Goal: Task Accomplishment & Management: Manage account settings

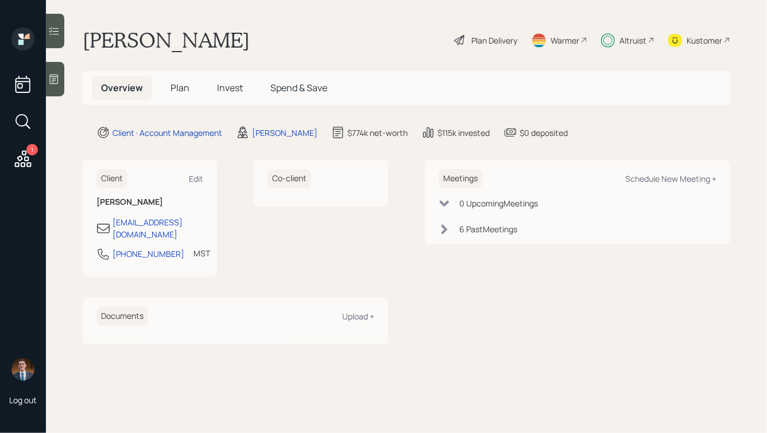
click at [59, 79] on icon at bounding box center [53, 78] width 11 height 11
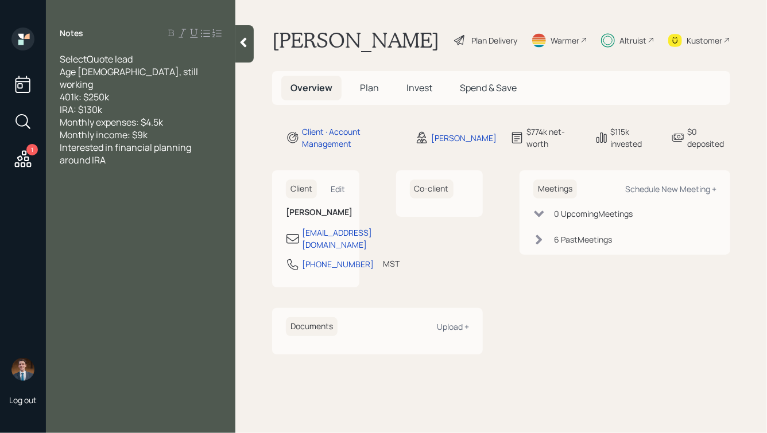
drag, startPoint x: 244, startPoint y: 51, endPoint x: 243, endPoint y: 43, distance: 8.1
click at [243, 43] on div at bounding box center [244, 43] width 18 height 37
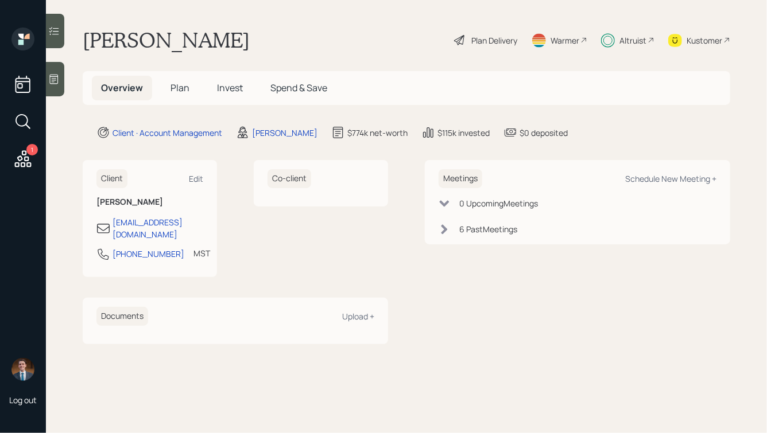
click at [233, 87] on span "Invest" at bounding box center [230, 88] width 26 height 13
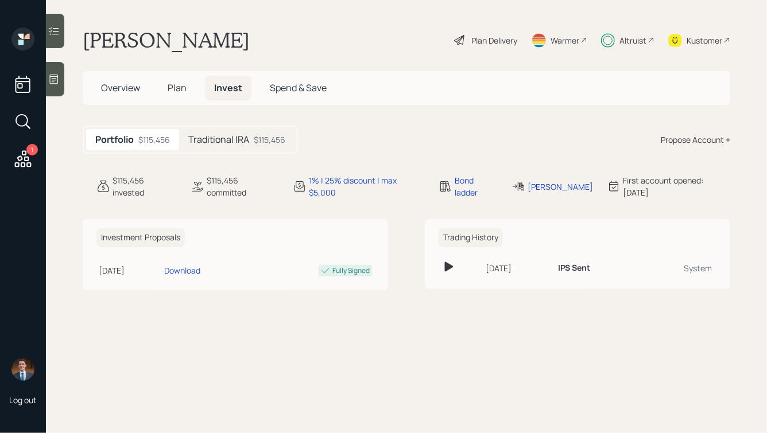
click at [237, 137] on h5 "Traditional IRA" at bounding box center [218, 139] width 61 height 11
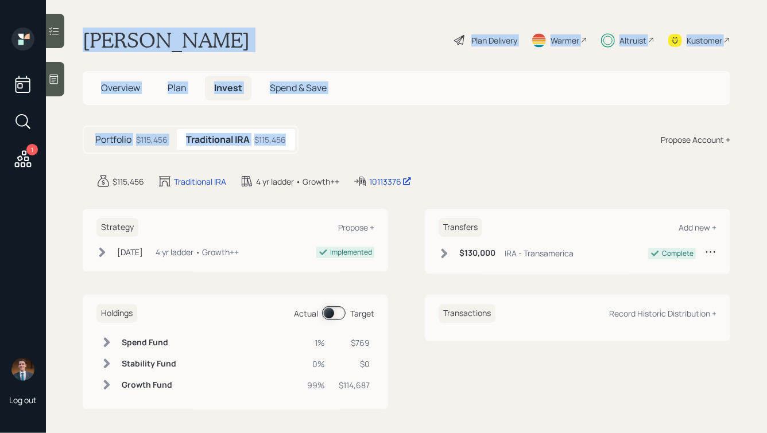
drag, startPoint x: 339, startPoint y: 149, endPoint x: 132, endPoint y: -1, distance: 256.1
click at [132, 0] on html "1 Log out [PERSON_NAME] Plan Delivery Warmer Altruist Kustomer Overview Plan In…" at bounding box center [383, 216] width 767 height 433
click at [153, 37] on h1 "[PERSON_NAME]" at bounding box center [166, 40] width 167 height 25
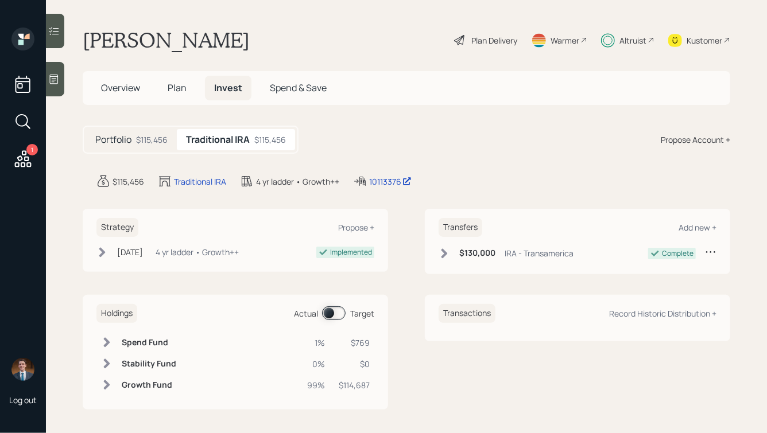
click at [177, 86] on span "Plan" at bounding box center [177, 88] width 19 height 13
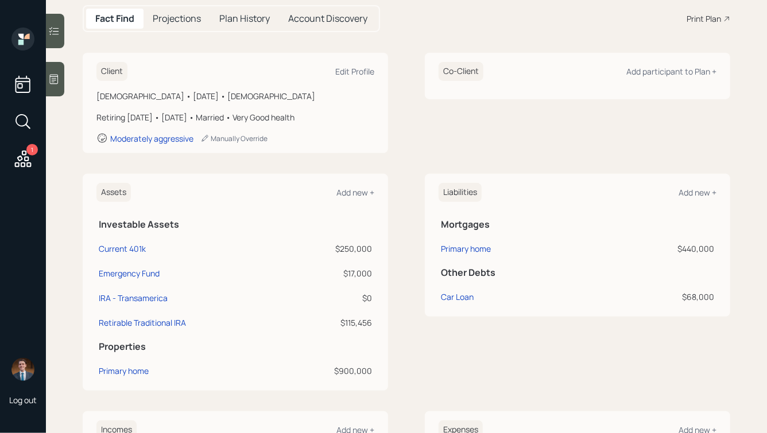
scroll to position [118, 0]
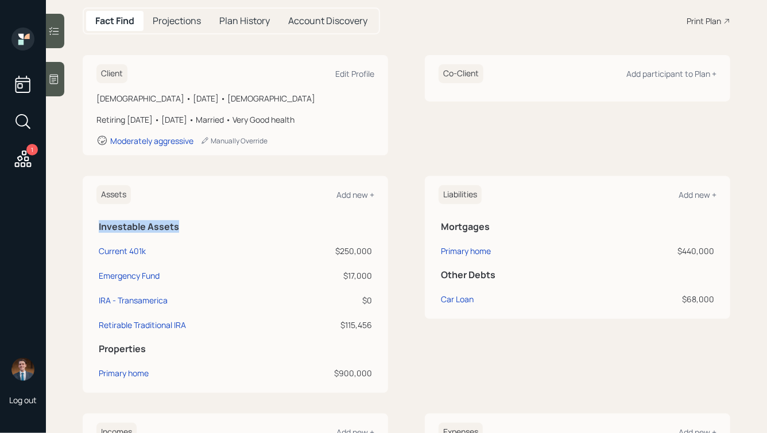
drag, startPoint x: 377, startPoint y: 328, endPoint x: 230, endPoint y: 220, distance: 182.0
click at [231, 222] on div "Assets Add new + Investable Assets Current 401k $250,000 Emergency Fund $17,000…" at bounding box center [235, 284] width 305 height 217
click at [230, 220] on th "Investable Assets" at bounding box center [235, 226] width 278 height 24
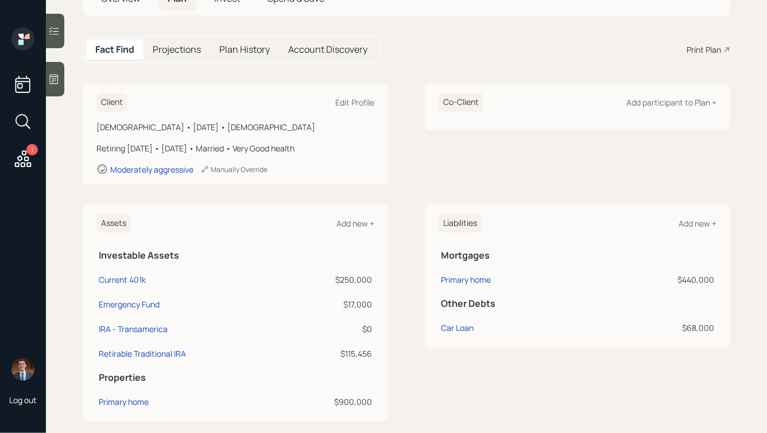
scroll to position [0, 0]
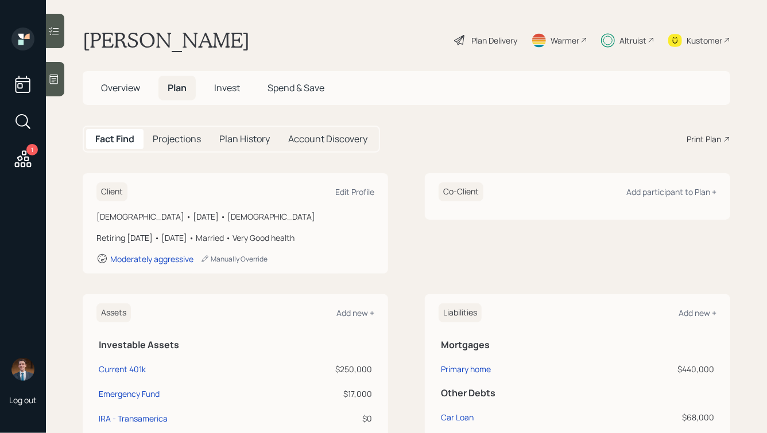
click at [637, 40] on div "Altruist" at bounding box center [633, 40] width 27 height 12
click at [123, 86] on span "Overview" at bounding box center [120, 88] width 39 height 13
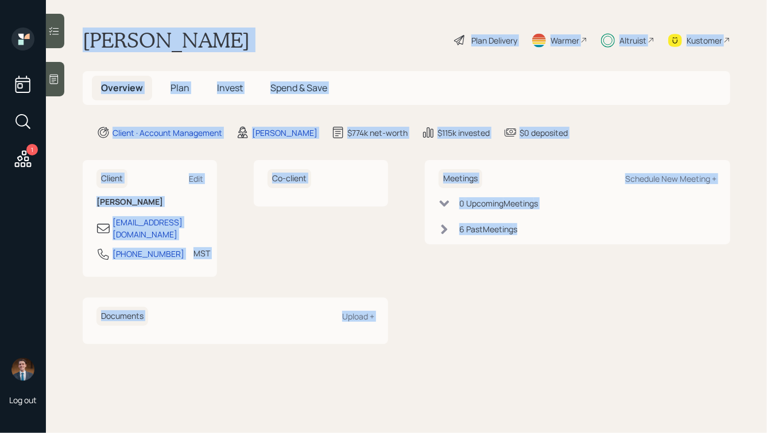
drag, startPoint x: 76, startPoint y: 38, endPoint x: 469, endPoint y: 361, distance: 508.7
click at [469, 361] on main "[PERSON_NAME] Plan Delivery Warmer Altruist Kustomer Overview Plan Invest Spend…" at bounding box center [406, 216] width 721 height 433
click at [440, 320] on div "Meetings Schedule New Meeting + 0 Upcoming Meeting s 6 Past Meeting s" at bounding box center [577, 252] width 305 height 184
drag, startPoint x: 454, startPoint y: 329, endPoint x: 221, endPoint y: 40, distance: 371.6
click at [222, 41] on main "[PERSON_NAME] Plan Delivery Warmer Altruist Kustomer Overview Plan Invest Spend…" at bounding box center [406, 216] width 721 height 433
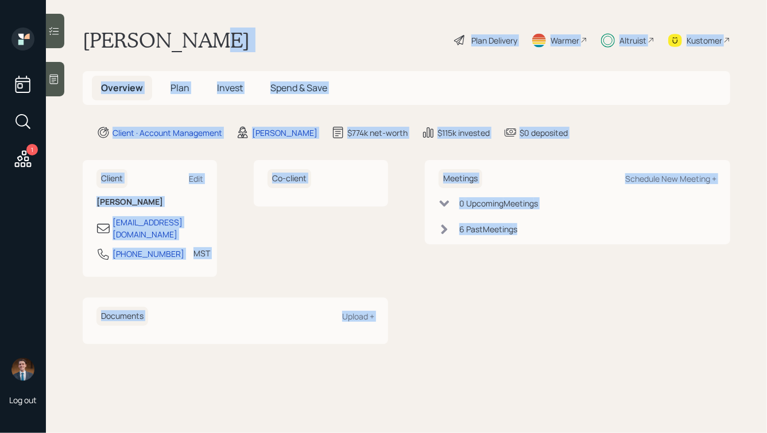
click at [221, 40] on div "[PERSON_NAME] Plan Delivery Warmer Altruist Kustomer" at bounding box center [407, 40] width 648 height 25
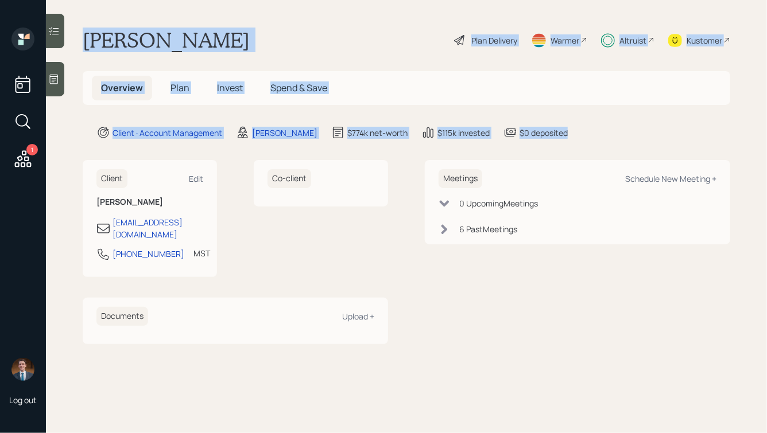
drag, startPoint x: 573, startPoint y: 133, endPoint x: 281, endPoint y: -16, distance: 327.4
click at [281, 0] on html "1 Log out [PERSON_NAME] Plan Delivery Warmer Altruist Kustomer Overview Plan In…" at bounding box center [383, 216] width 767 height 433
click at [274, 30] on div "[PERSON_NAME] Plan Delivery Warmer Altruist Kustomer" at bounding box center [407, 40] width 648 height 25
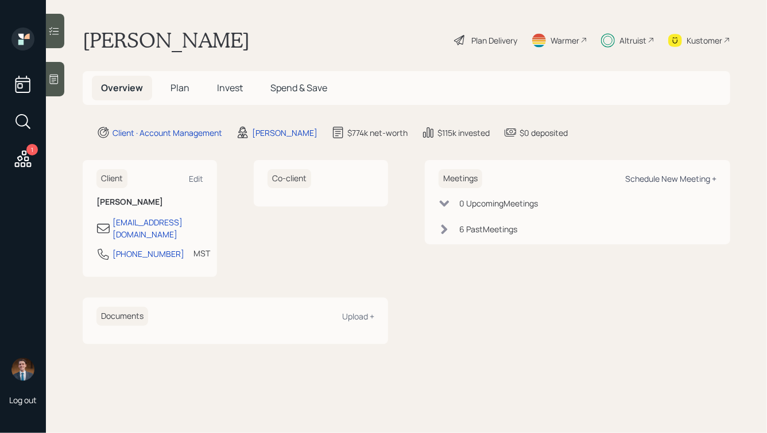
click at [657, 179] on div "Schedule New Meeting +" at bounding box center [670, 178] width 91 height 11
select select "bffa7908-1b2a-4c79-9bb6-f0ec9aed22d3"
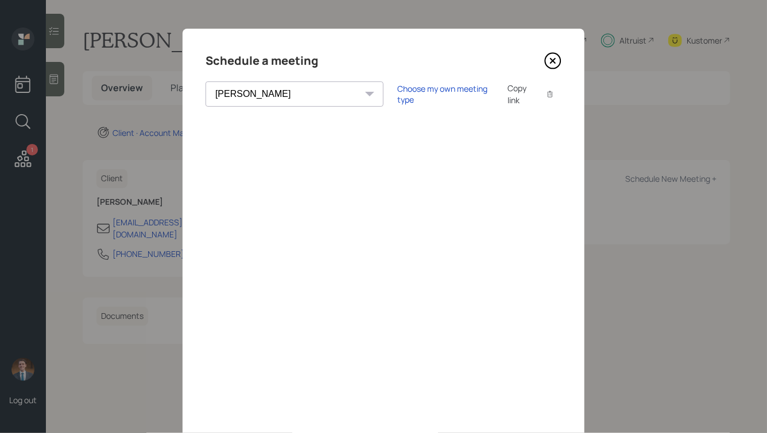
click at [552, 59] on icon at bounding box center [553, 61] width 5 height 5
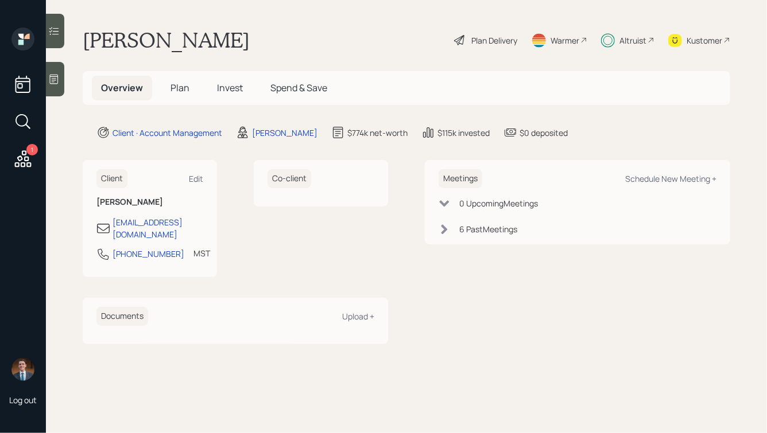
click at [56, 79] on icon at bounding box center [53, 78] width 11 height 11
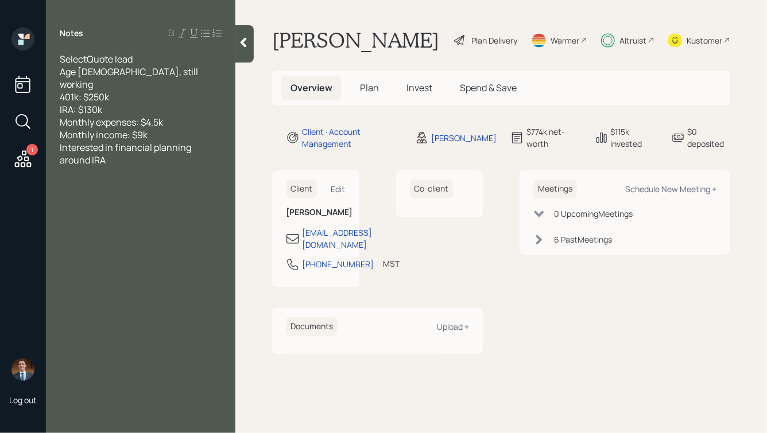
click at [247, 48] on div at bounding box center [244, 43] width 18 height 37
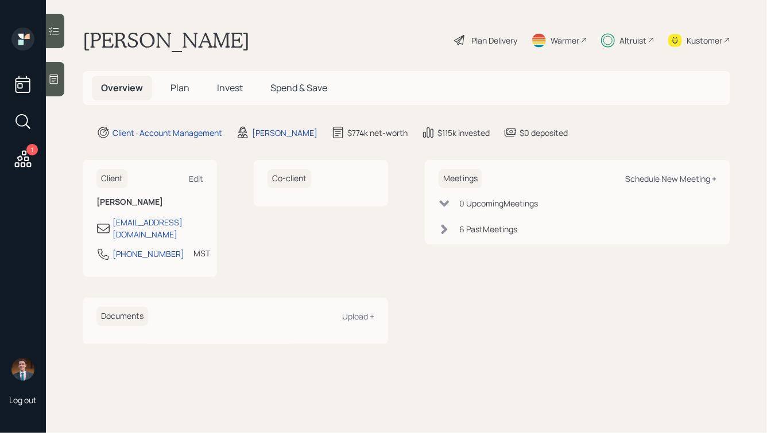
click at [644, 177] on div "Schedule New Meeting +" at bounding box center [670, 178] width 91 height 11
select select "bffa7908-1b2a-4c79-9bb6-f0ec9aed22d3"
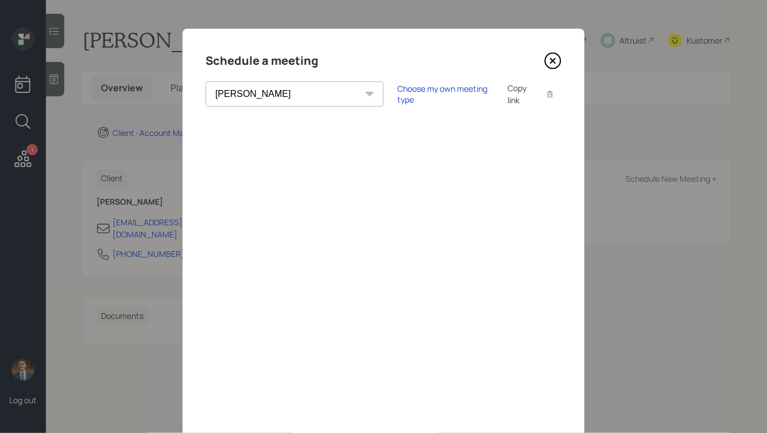
click at [553, 59] on icon at bounding box center [553, 61] width 5 height 5
